Goal: Find contact information: Find contact information

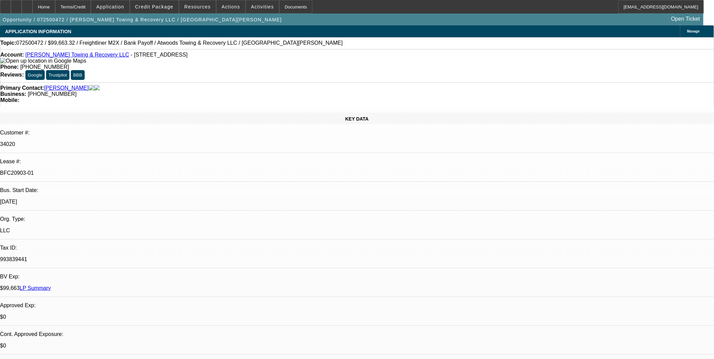
select select "0"
select select "2"
select select "0"
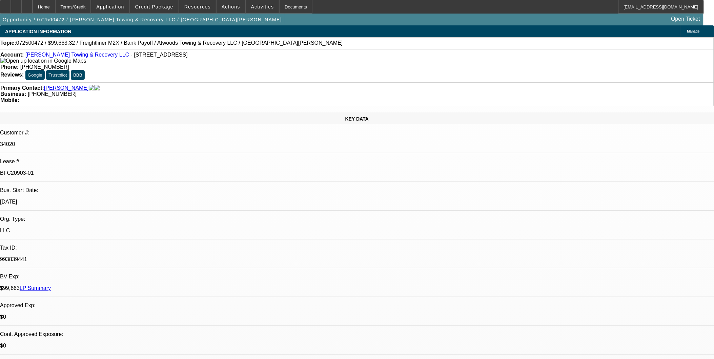
select select "0"
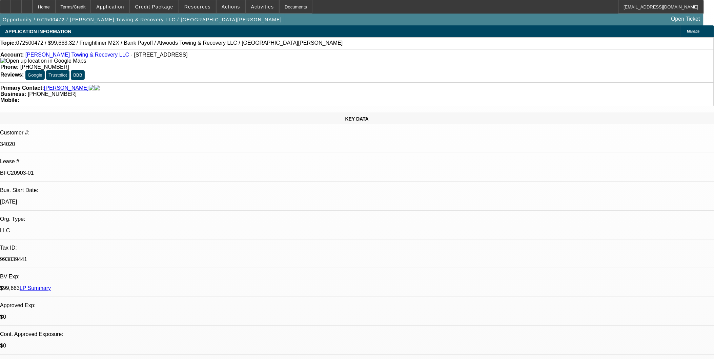
select select "2"
select select "0"
select select "1"
select select "2"
select select "6"
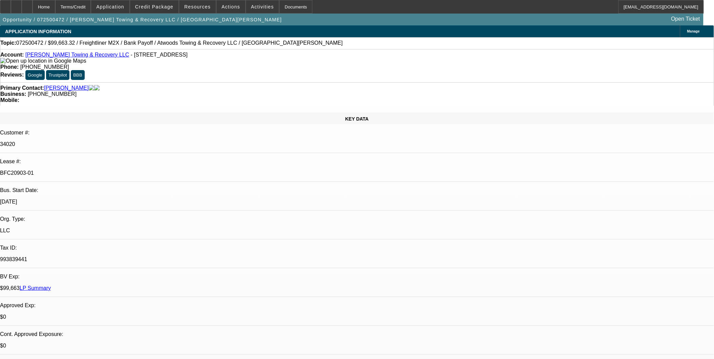
select select "1"
select select "6"
select select "1"
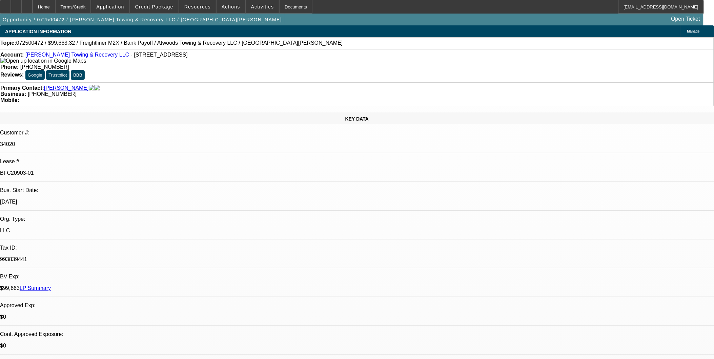
select select "6"
select select "1"
select select "2"
select select "6"
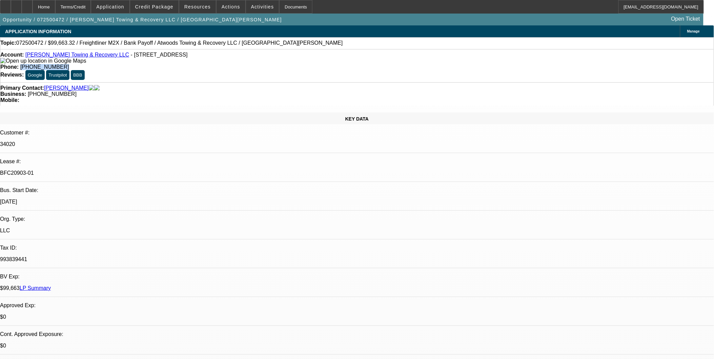
drag, startPoint x: 289, startPoint y: 55, endPoint x: 259, endPoint y: 60, distance: 30.6
click at [259, 60] on div "Account: [PERSON_NAME] Towing & Recovery LLC - [STREET_ADDRESS] Phone: [PHONE_N…" at bounding box center [357, 65] width 714 height 33
copy span "[PHONE_NUMBER]"
